Goal: Communication & Community: Answer question/provide support

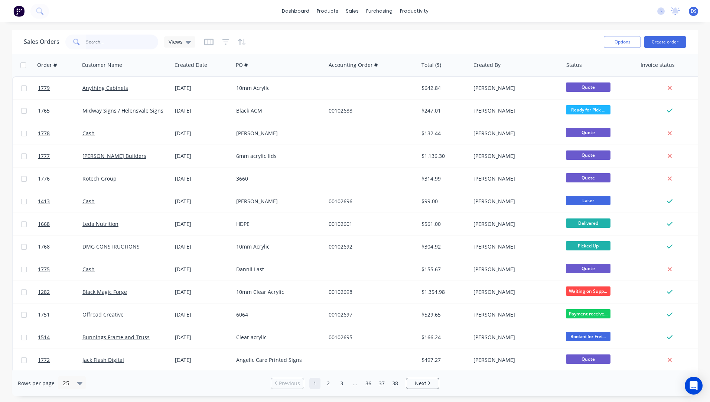
click at [131, 44] on input "text" at bounding box center [122, 42] width 72 height 15
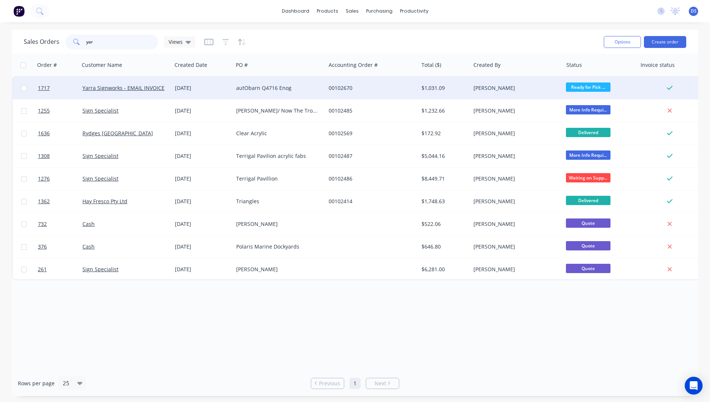
type input "yar"
click at [253, 90] on div "autObarn Q4716 Enog" at bounding box center [277, 87] width 82 height 7
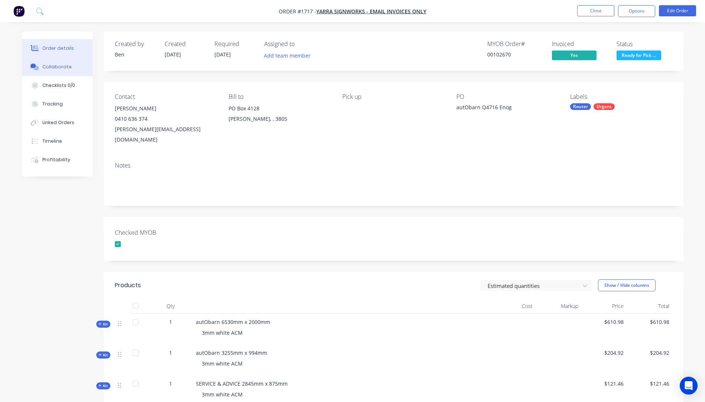
click at [61, 68] on div "Collaborate" at bounding box center [56, 67] width 29 height 7
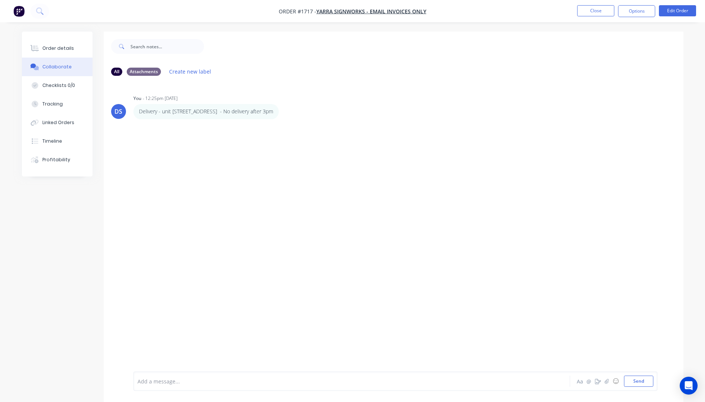
click at [177, 380] on div at bounding box center [331, 381] width 386 height 8
click at [636, 382] on button "Send" at bounding box center [638, 380] width 29 height 11
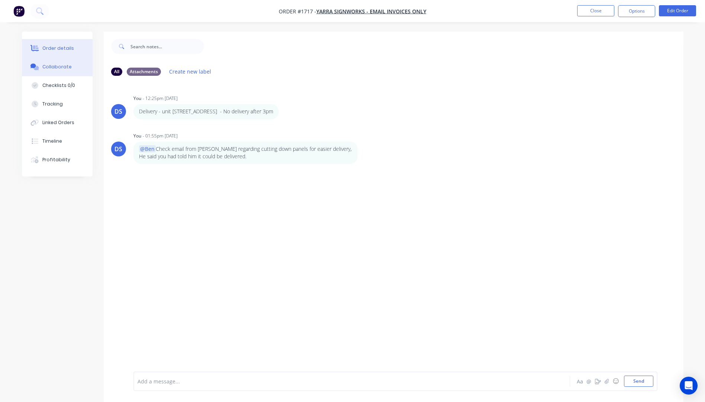
click at [63, 50] on div "Order details" at bounding box center [58, 48] width 32 height 7
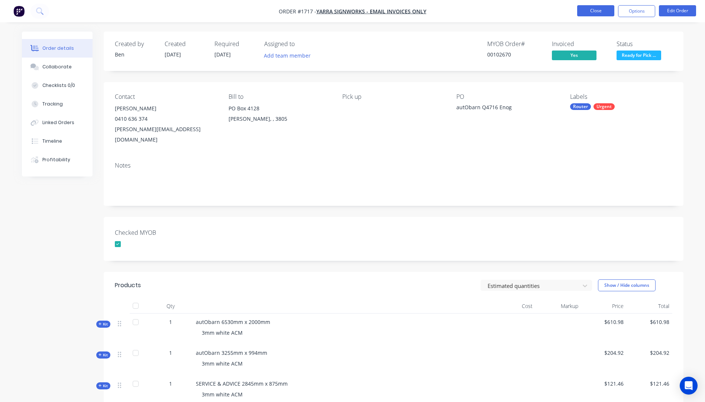
click at [592, 12] on button "Close" at bounding box center [595, 10] width 37 height 11
